Goal: Find specific page/section: Find specific page/section

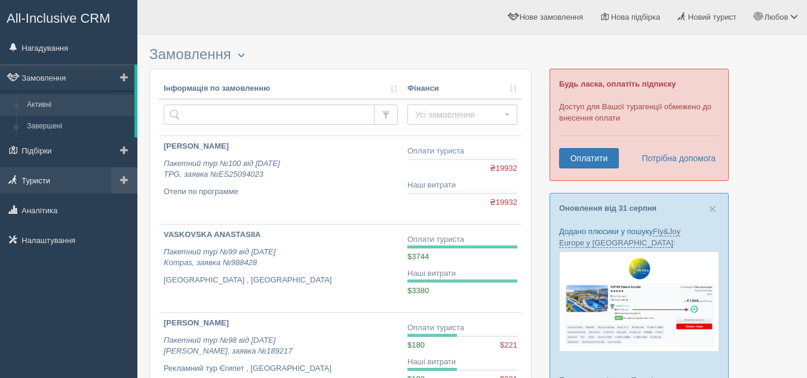
click at [49, 183] on link "Туристи" at bounding box center [68, 180] width 137 height 26
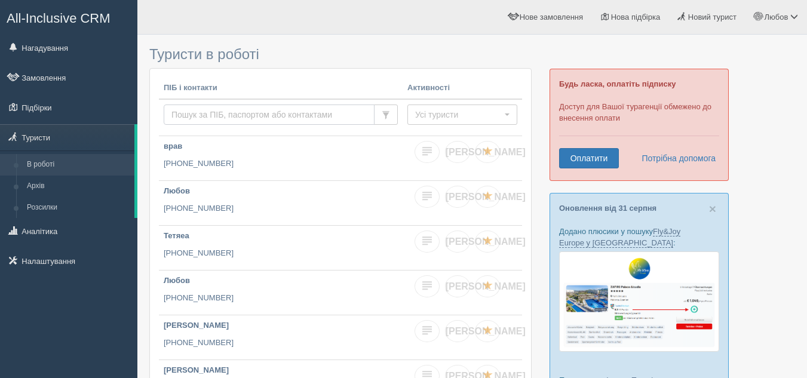
click at [199, 110] on input "text" at bounding box center [269, 115] width 211 height 20
type input "y"
type input "ntlya"
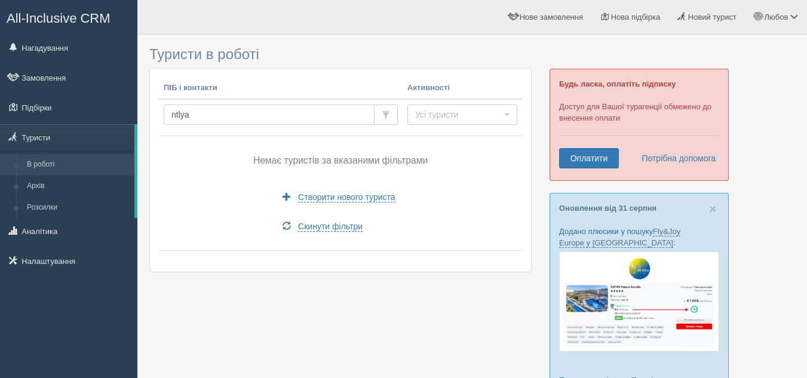
click at [236, 112] on input "ntlya" at bounding box center [269, 115] width 211 height 20
type input "nelya"
drag, startPoint x: 239, startPoint y: 117, endPoint x: 160, endPoint y: 116, distance: 79.5
click at [160, 116] on td "nelya" at bounding box center [281, 117] width 244 height 37
type input "neonila"
